Goal: Transaction & Acquisition: Obtain resource

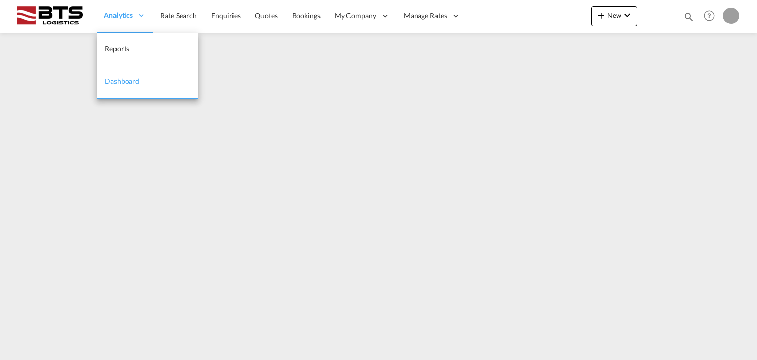
click at [112, 17] on span "Analytics" at bounding box center [118, 15] width 29 height 10
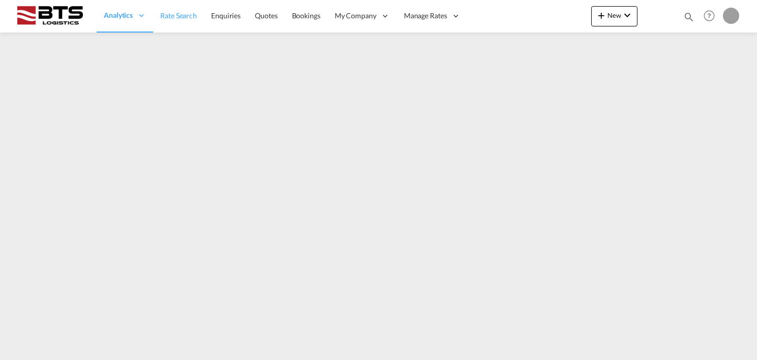
click at [183, 18] on span "Rate Search" at bounding box center [178, 15] width 37 height 9
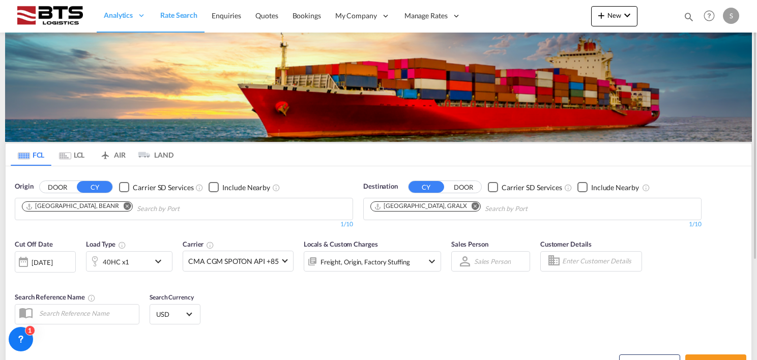
click at [124, 206] on md-icon "Remove" at bounding box center [128, 207] width 8 height 8
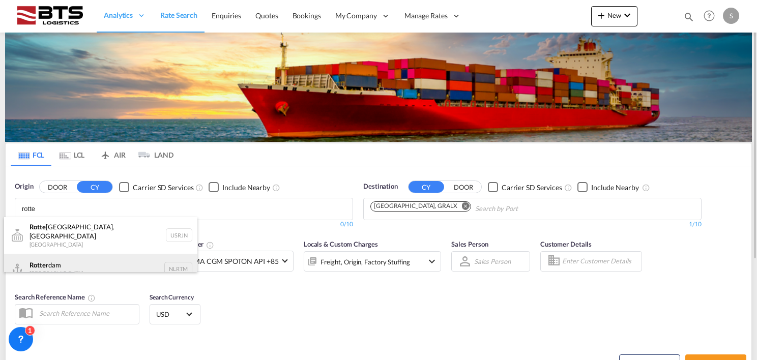
type input "rotte"
click at [68, 267] on div "Rotte rdam [GEOGRAPHIC_DATA] NLRTM" at bounding box center [100, 269] width 193 height 31
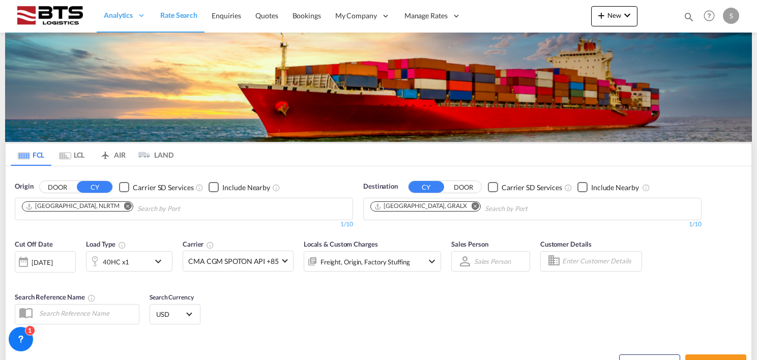
click at [472, 207] on md-icon "Remove" at bounding box center [476, 207] width 8 height 8
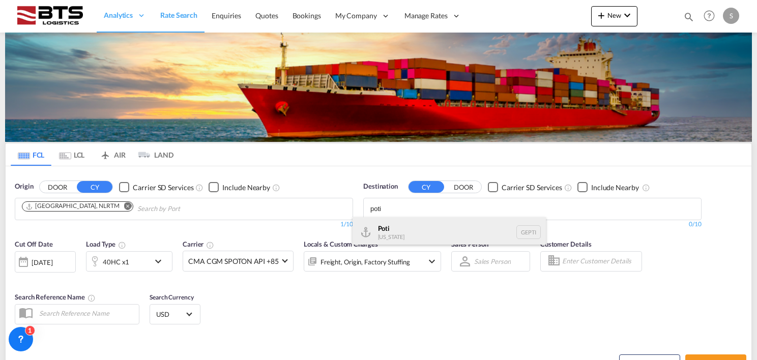
type input "poti"
click at [423, 239] on div "Poti [US_STATE] GEPTI" at bounding box center [449, 232] width 193 height 31
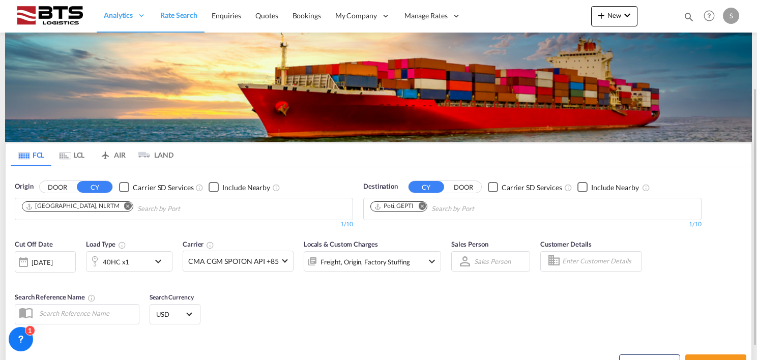
scroll to position [140, 0]
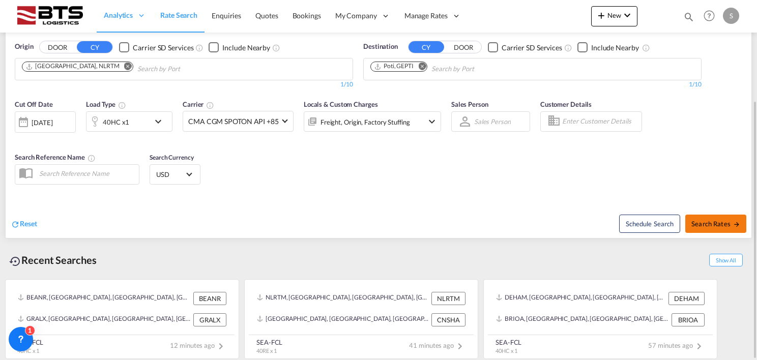
click at [715, 226] on span "Search Rates" at bounding box center [716, 224] width 49 height 8
type input "NLRTM to GEPTI / [DATE]"
